Goal: Transaction & Acquisition: Purchase product/service

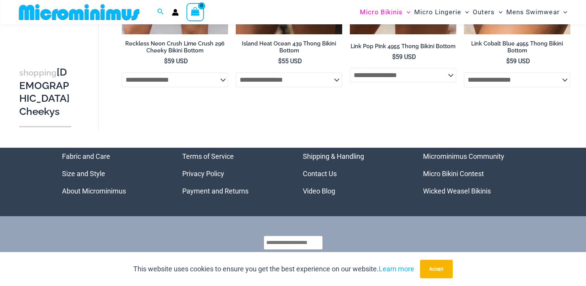
drag, startPoint x: 591, startPoint y: 43, endPoint x: 589, endPoint y: 285, distance: 241.8
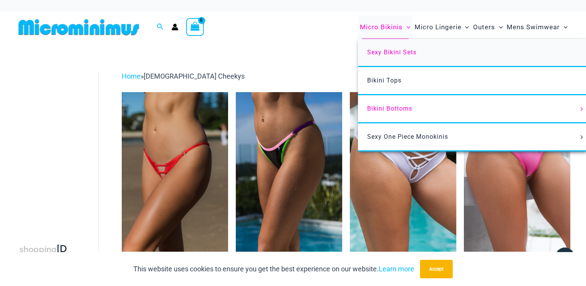
click at [392, 49] on span "Sexy Bikini Sets" at bounding box center [391, 52] width 49 height 7
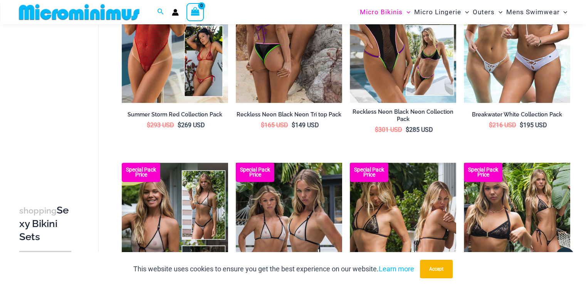
scroll to position [635, 0]
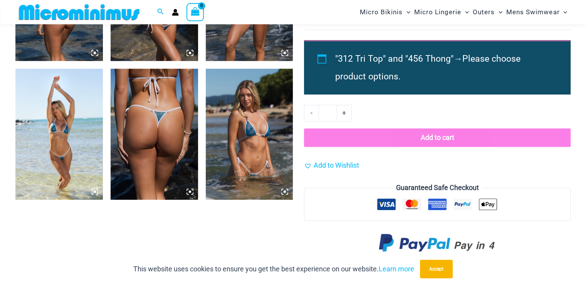
scroll to position [382, 0]
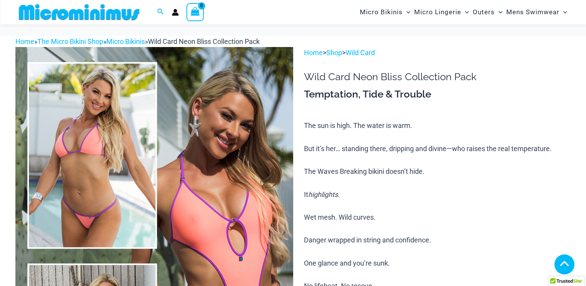
scroll to position [384, 0]
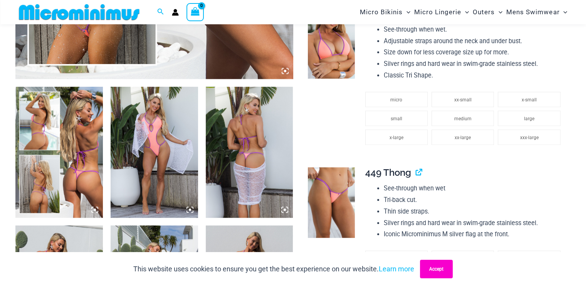
click at [428, 267] on button "Accept" at bounding box center [436, 269] width 33 height 18
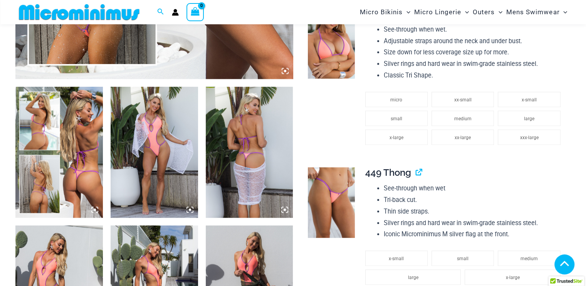
click at [189, 211] on icon at bounding box center [189, 209] width 7 height 7
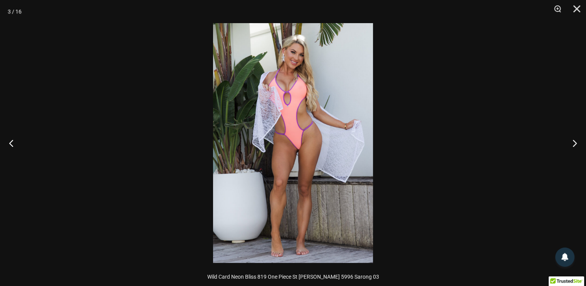
click at [291, 87] on img at bounding box center [293, 143] width 160 height 240
